Goal: Transaction & Acquisition: Purchase product/service

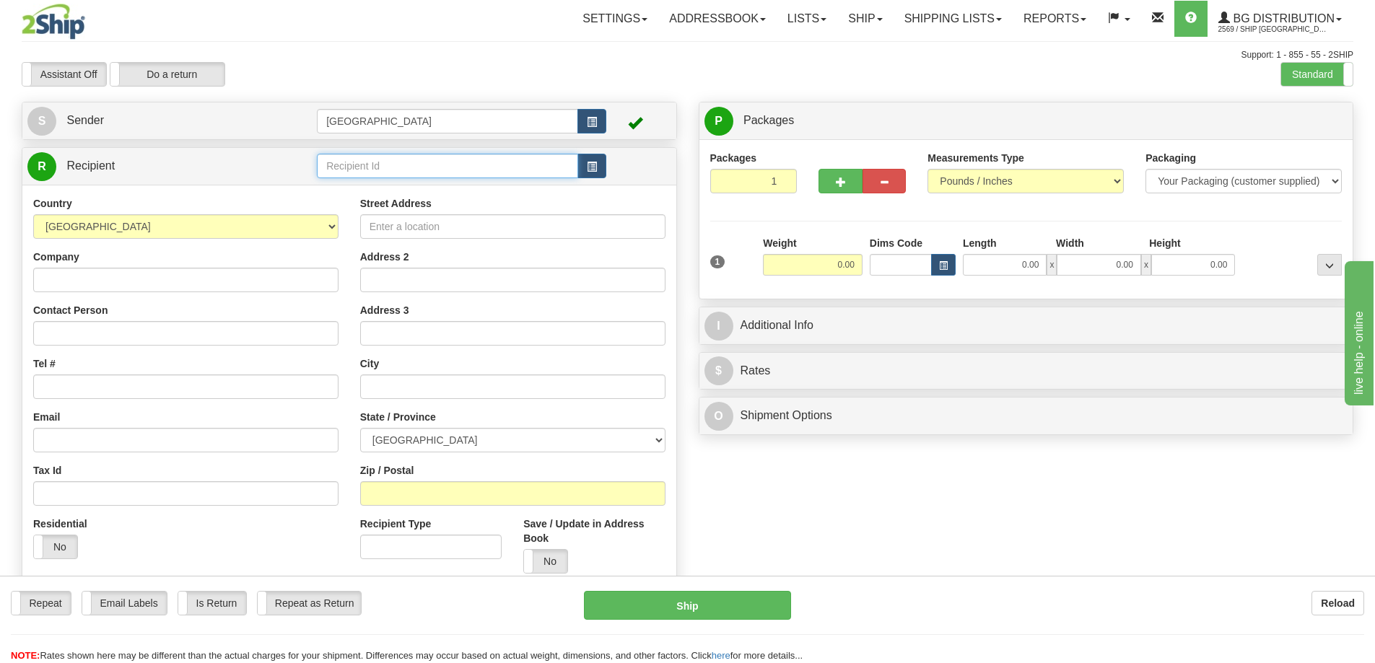
click at [352, 162] on input "text" at bounding box center [447, 166] width 261 height 25
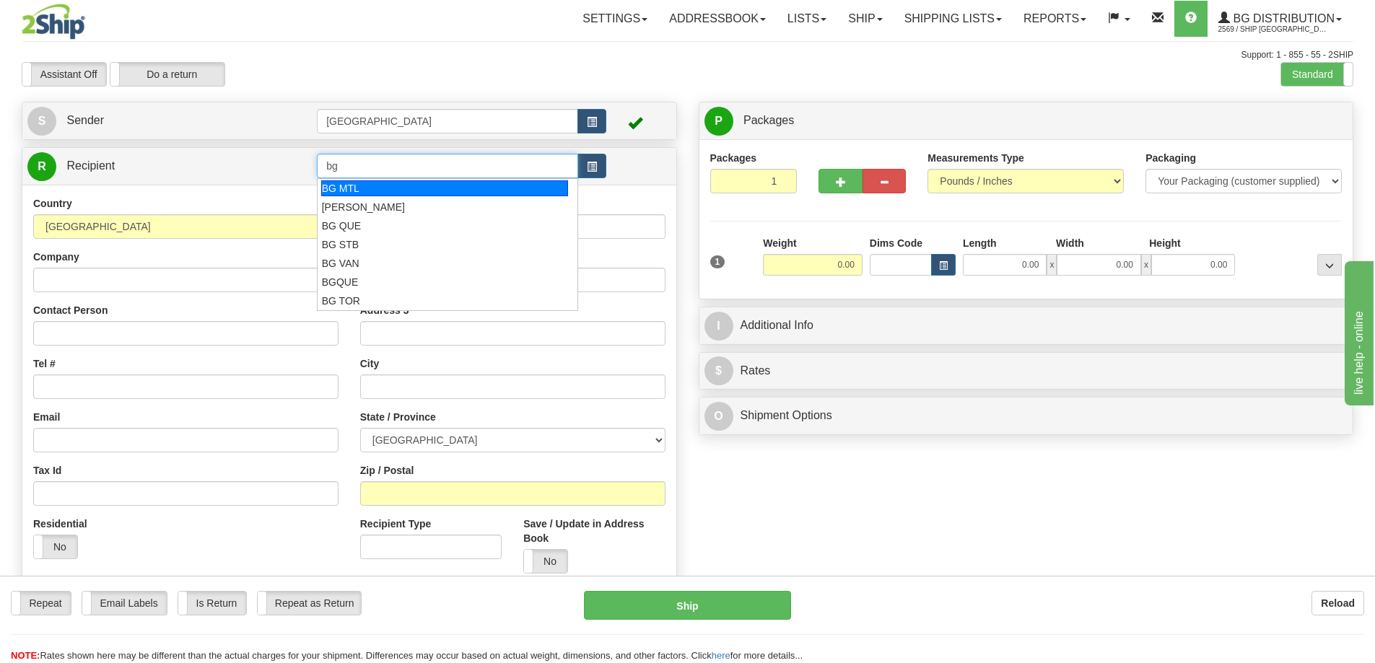
click at [350, 187] on div "BG MTL" at bounding box center [444, 188] width 247 height 16
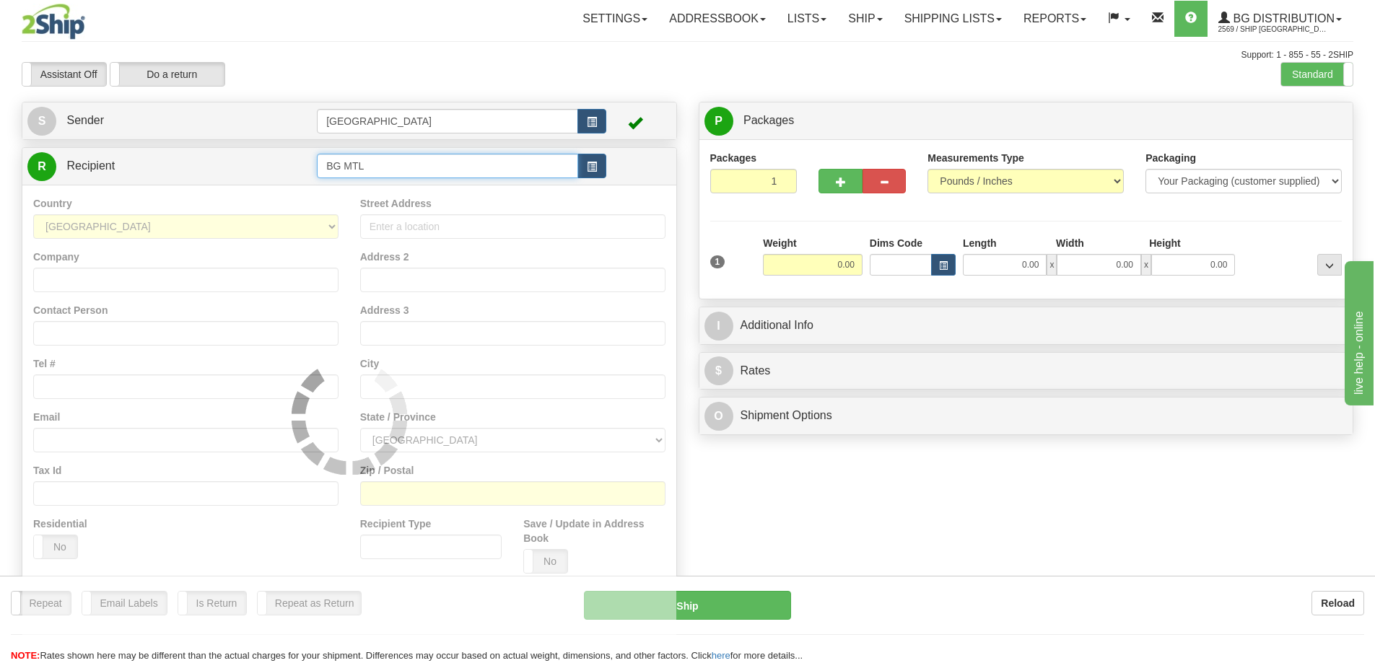
type input "BG MTL"
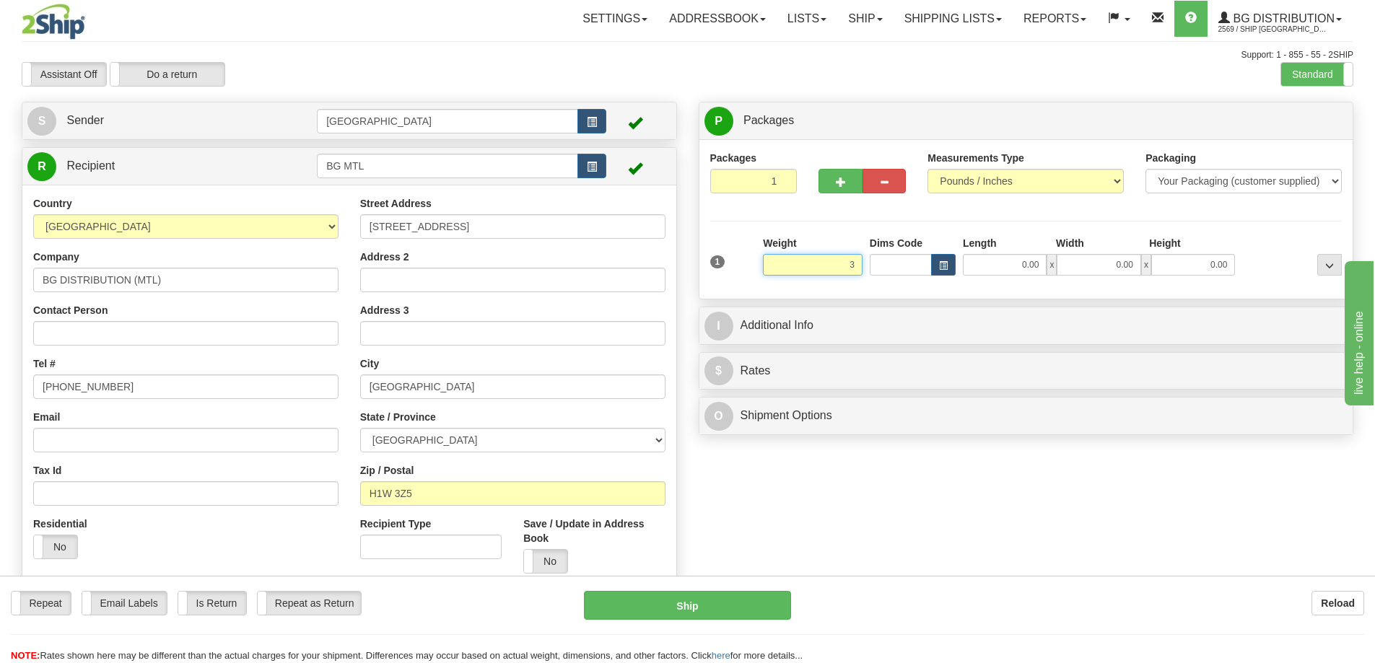
type input "3.00"
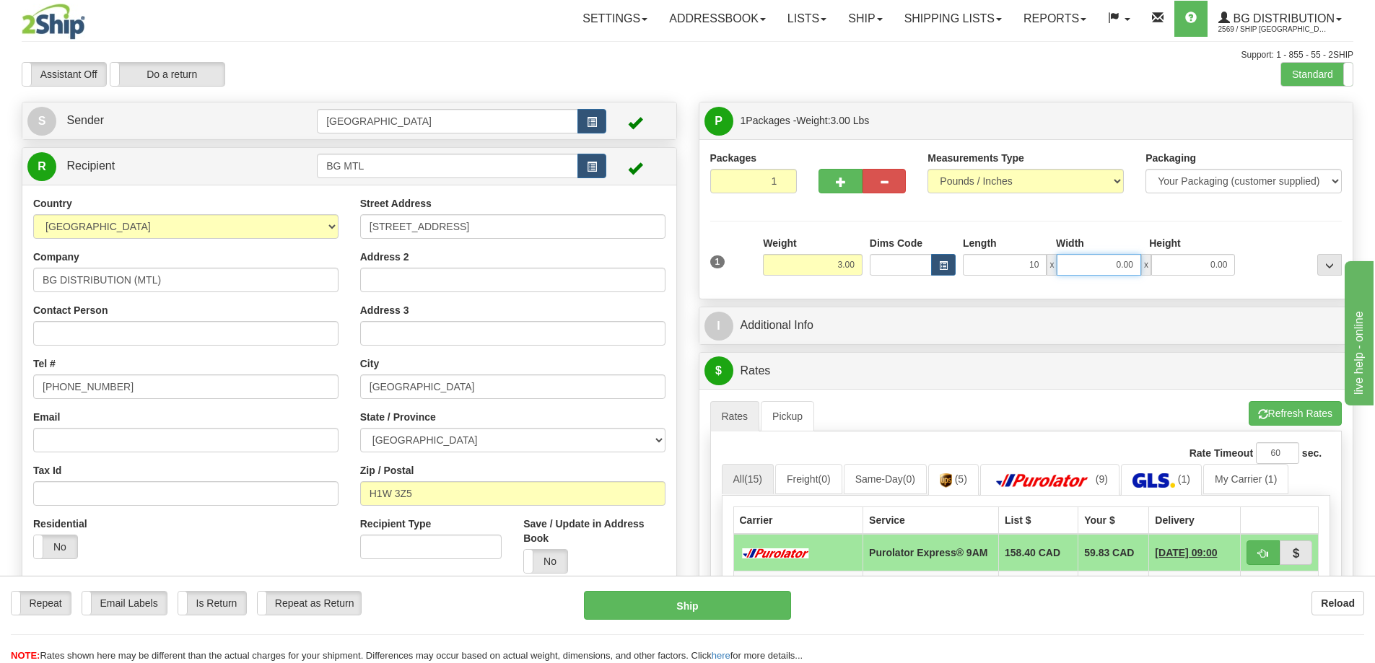
type input "10.00"
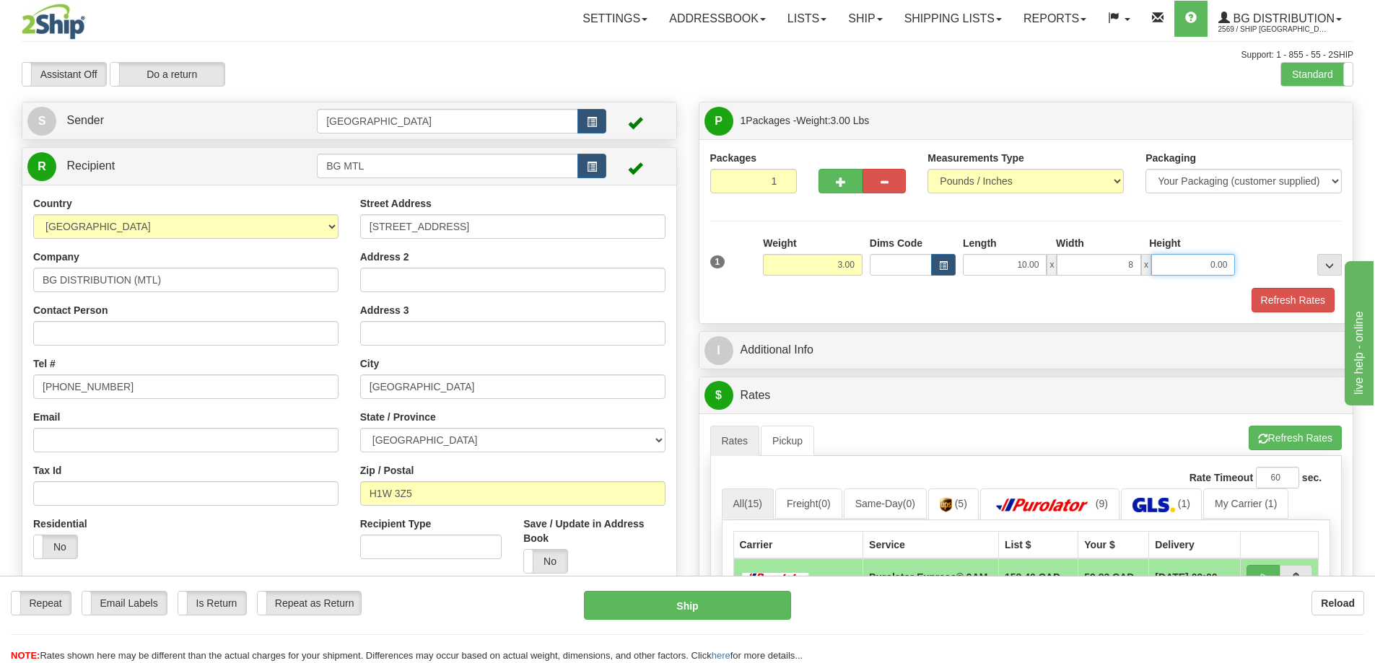
type input "8.00"
type input "5.00"
click at [1268, 302] on button "Refresh Rates" at bounding box center [1292, 300] width 83 height 25
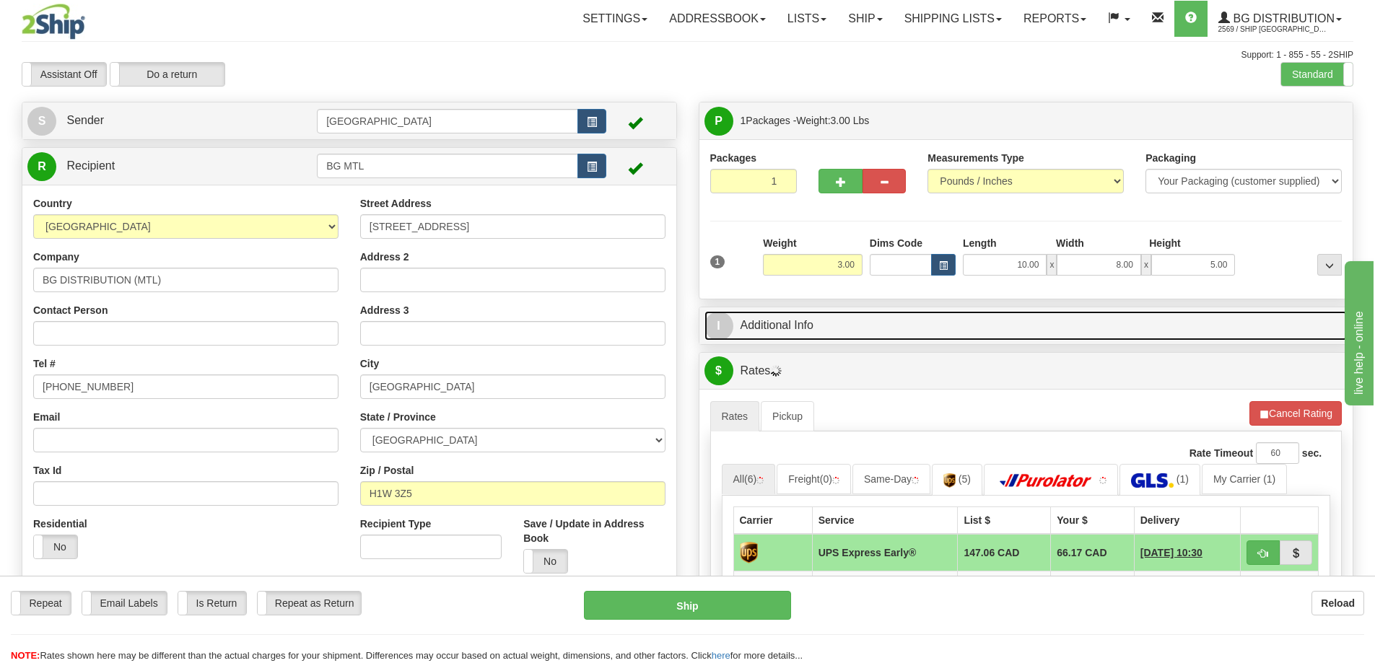
click at [894, 326] on link "I Additional Info" at bounding box center [1026, 326] width 644 height 30
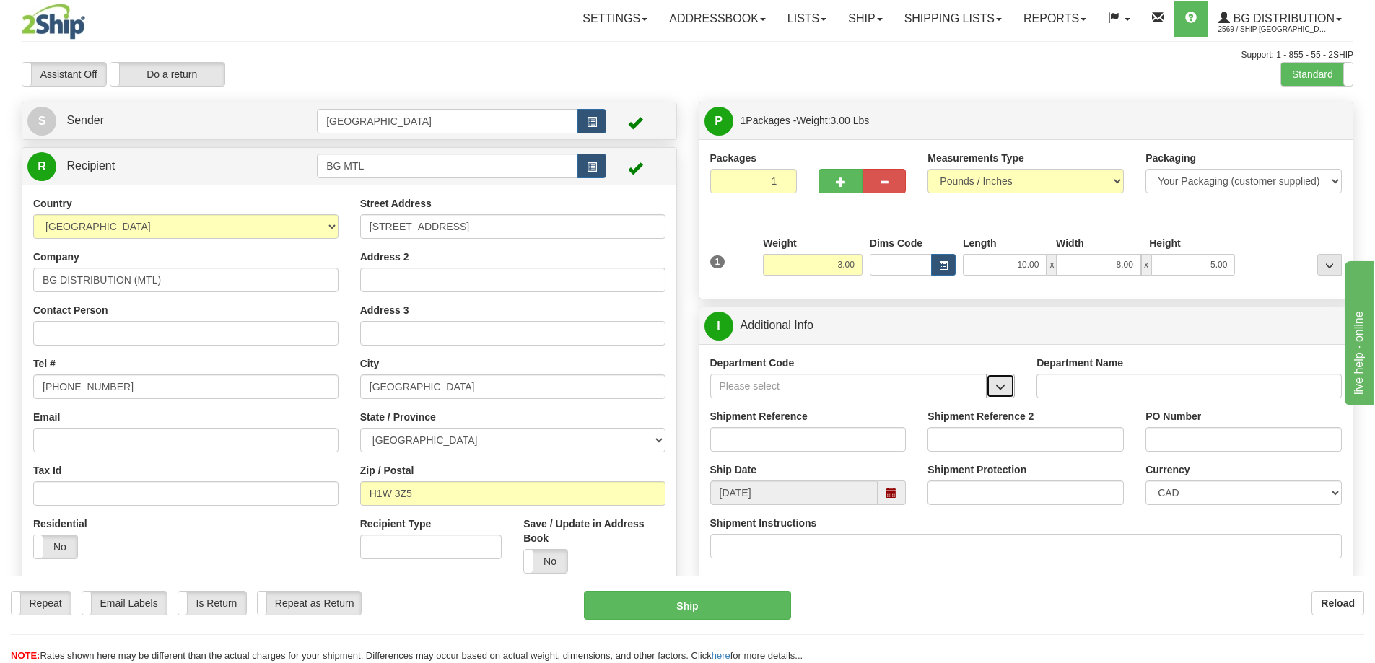
click at [1002, 386] on span "button" at bounding box center [1000, 386] width 10 height 9
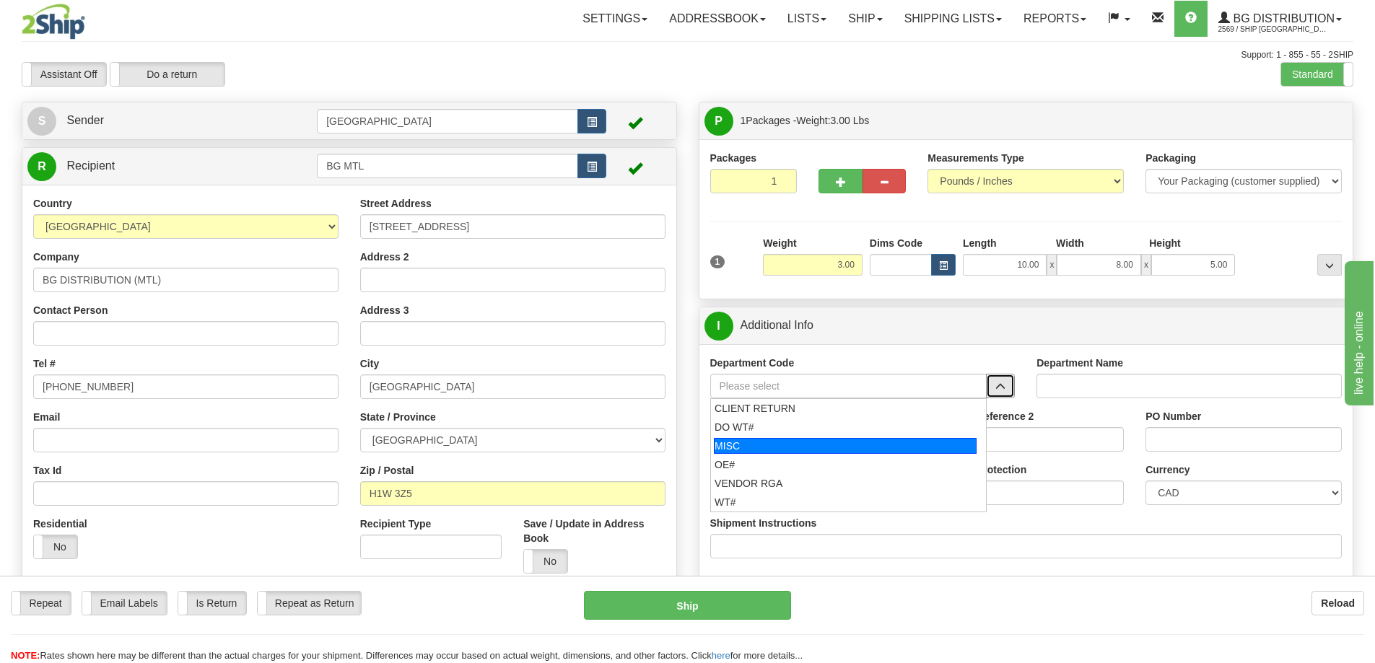
click at [757, 442] on div "MISC" at bounding box center [845, 446] width 263 height 16
type input "MISC"
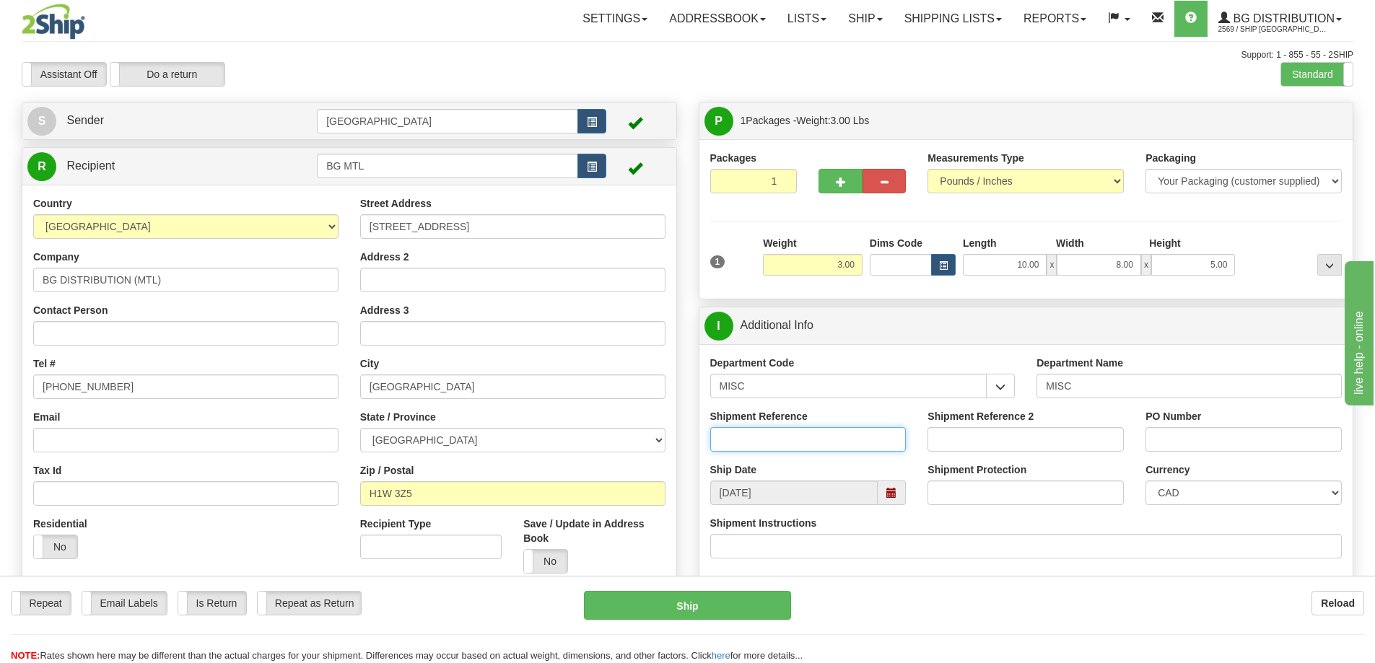
click at [826, 440] on input "Shipment Reference" at bounding box center [808, 439] width 196 height 25
type input "HEADPHONES"
click at [1160, 442] on input "PO Number" at bounding box center [1243, 439] width 196 height 25
type input "N/A"
click at [136, 334] on input "Contact Person" at bounding box center [185, 333] width 305 height 25
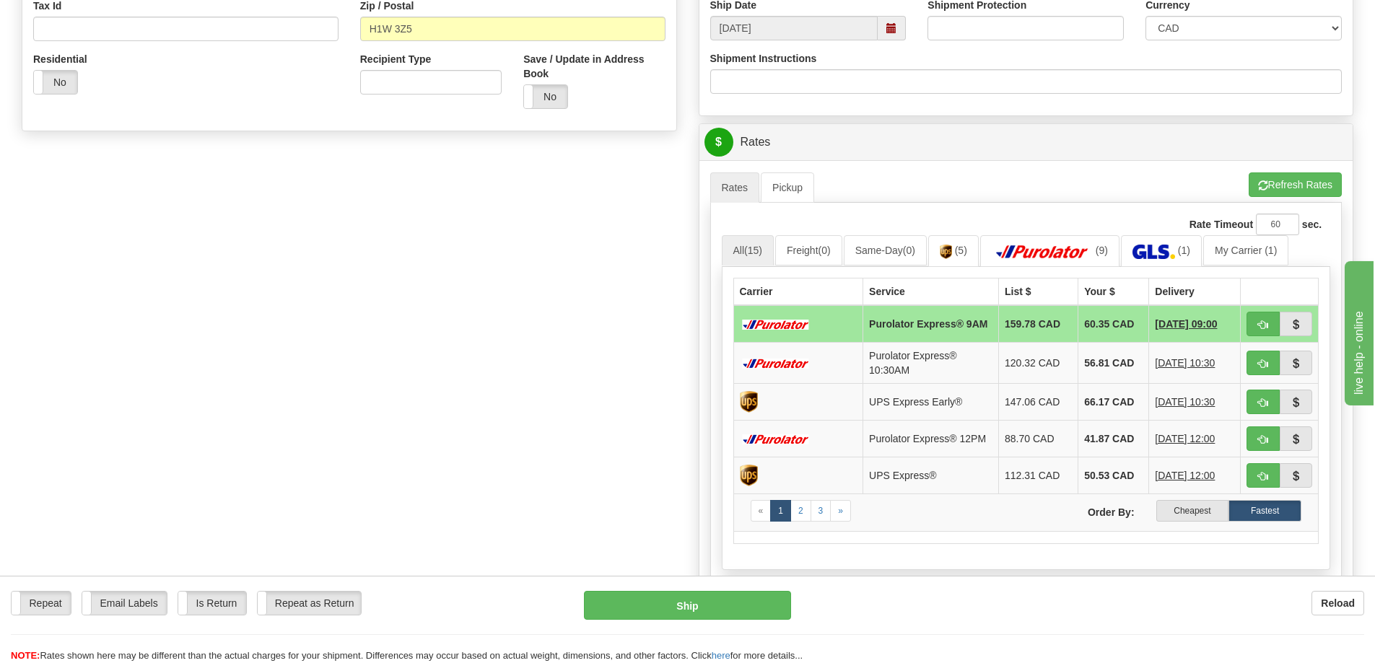
scroll to position [505, 0]
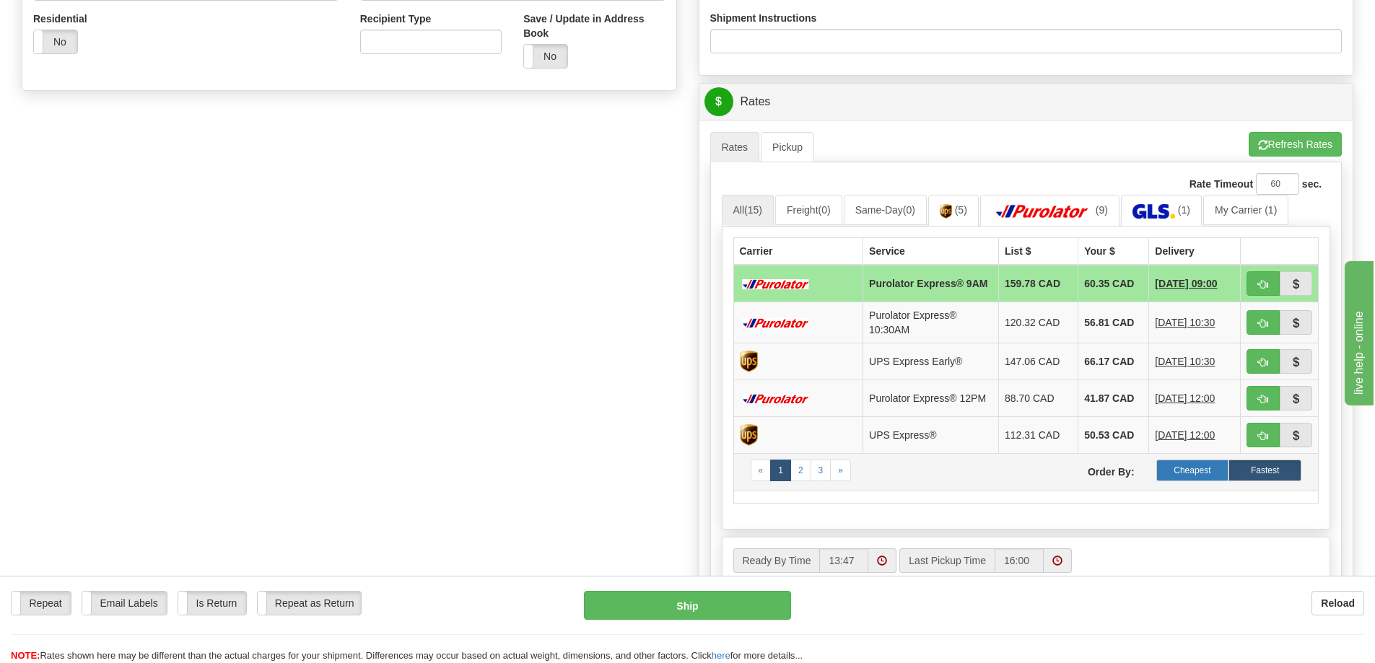
type input "[PERSON_NAME]"
click at [1177, 478] on label "Cheapest" at bounding box center [1192, 471] width 73 height 22
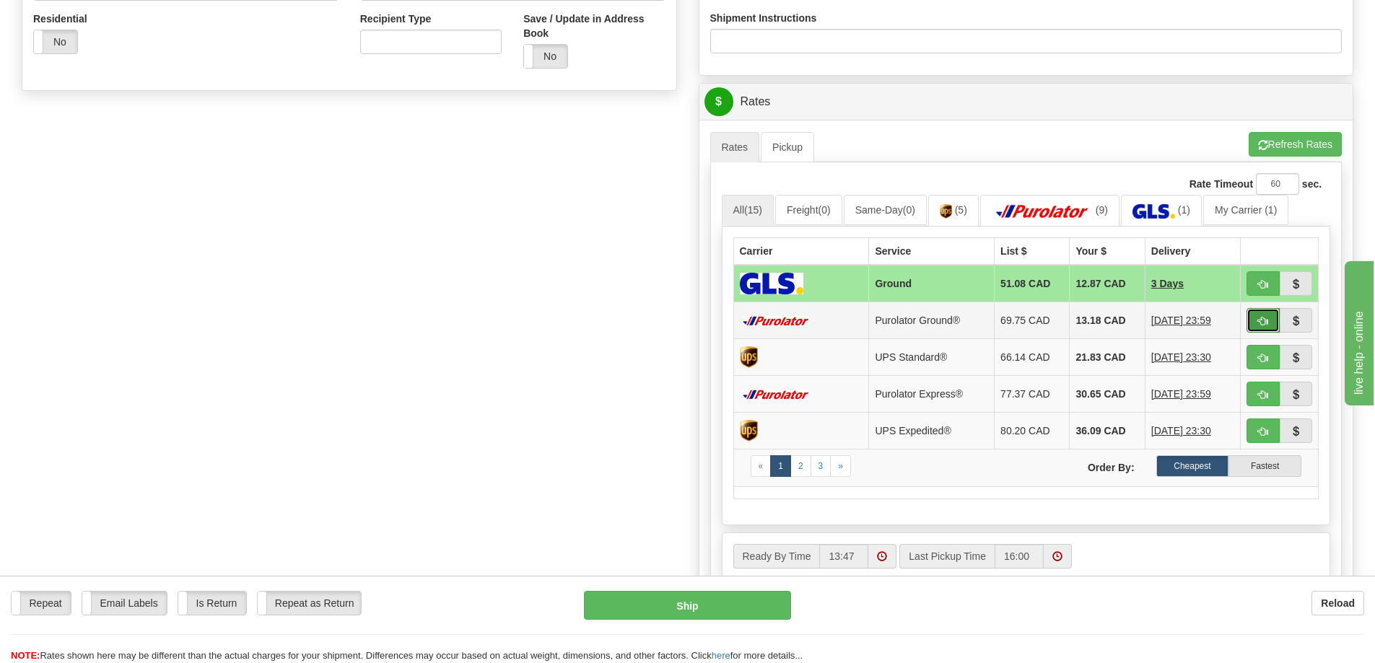
click at [1258, 321] on span "button" at bounding box center [1263, 321] width 10 height 9
type input "260"
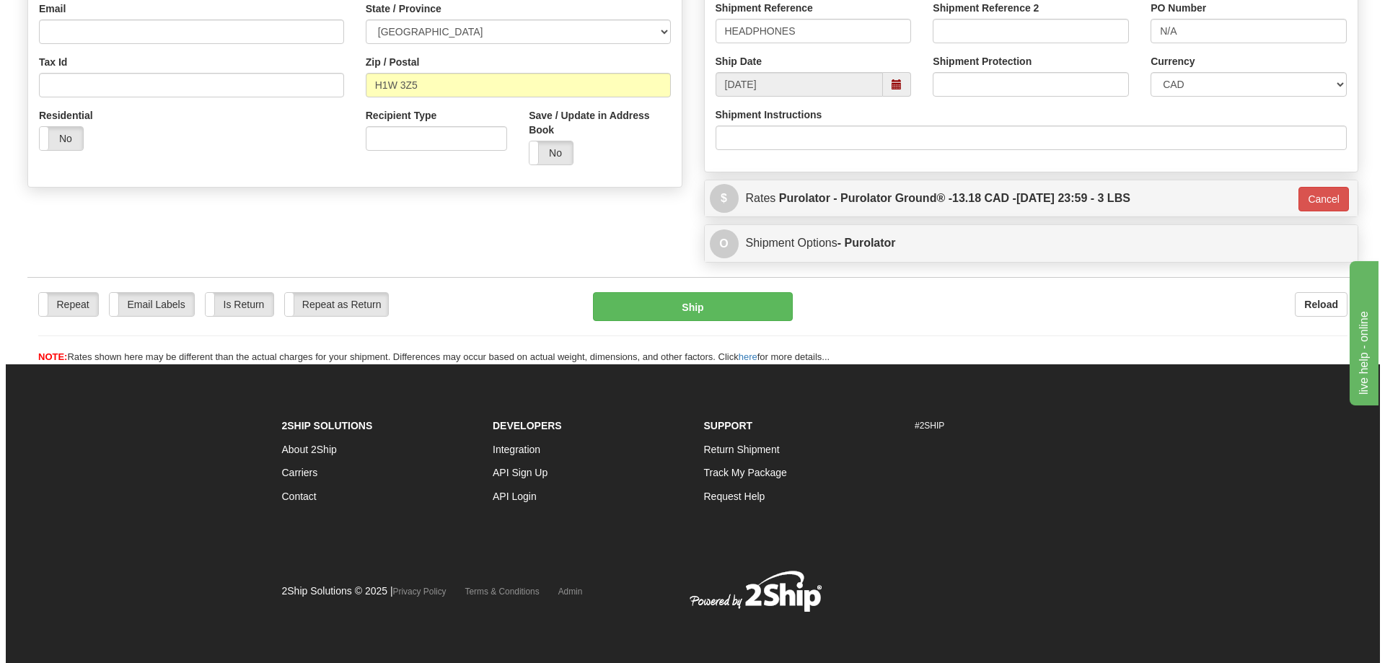
scroll to position [409, 0]
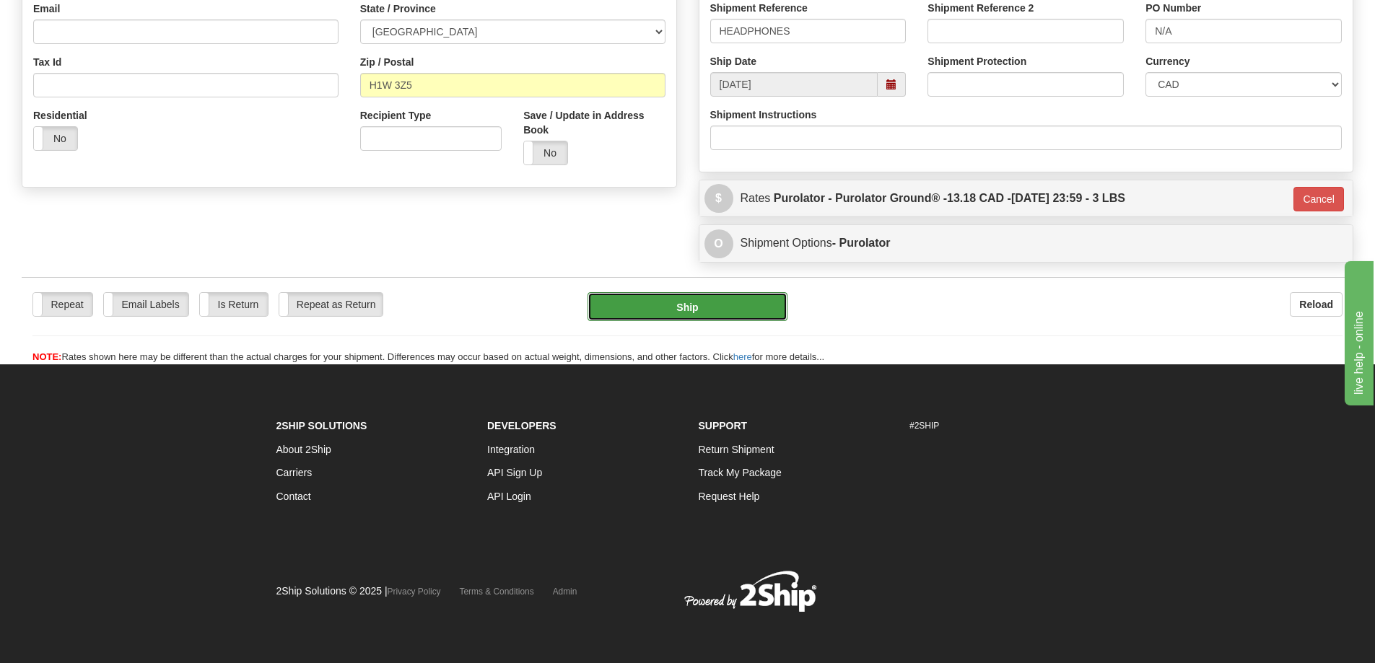
click at [709, 313] on button "Ship" at bounding box center [687, 306] width 200 height 29
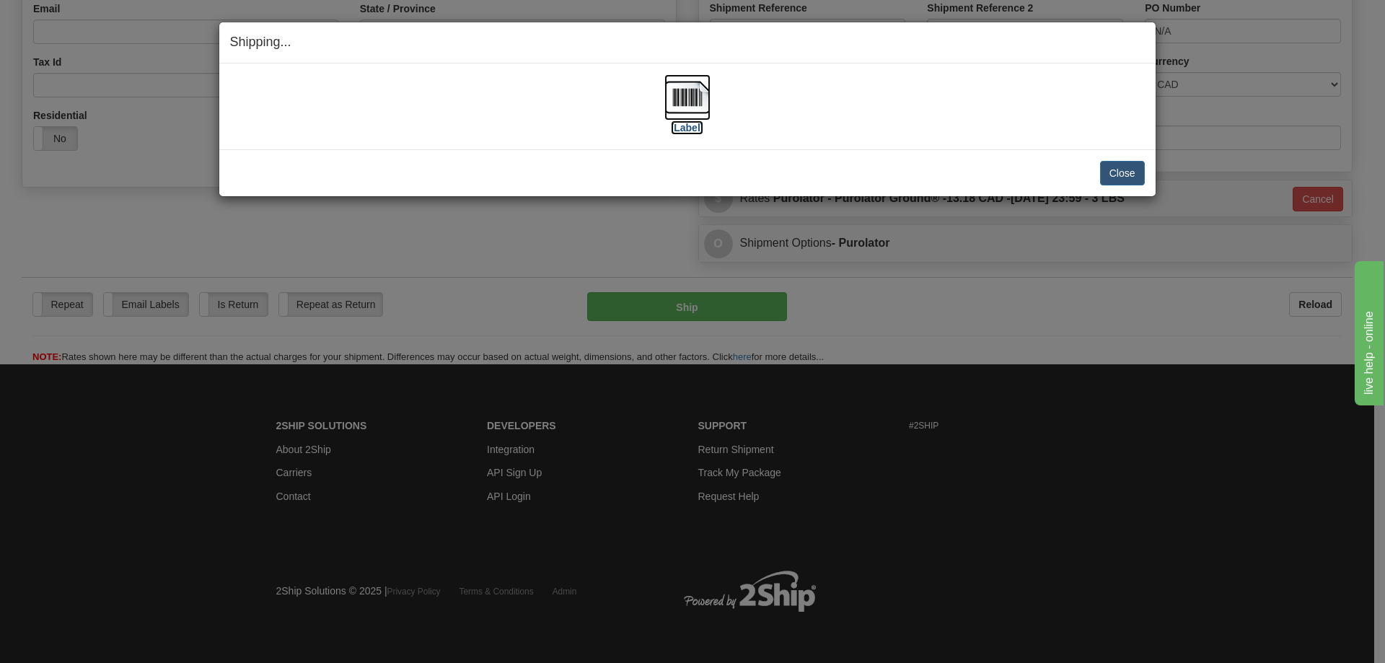
click at [686, 127] on label "[Label]" at bounding box center [687, 127] width 33 height 14
click at [1119, 173] on button "Close" at bounding box center [1122, 173] width 45 height 25
